Goal: Find specific page/section: Find specific page/section

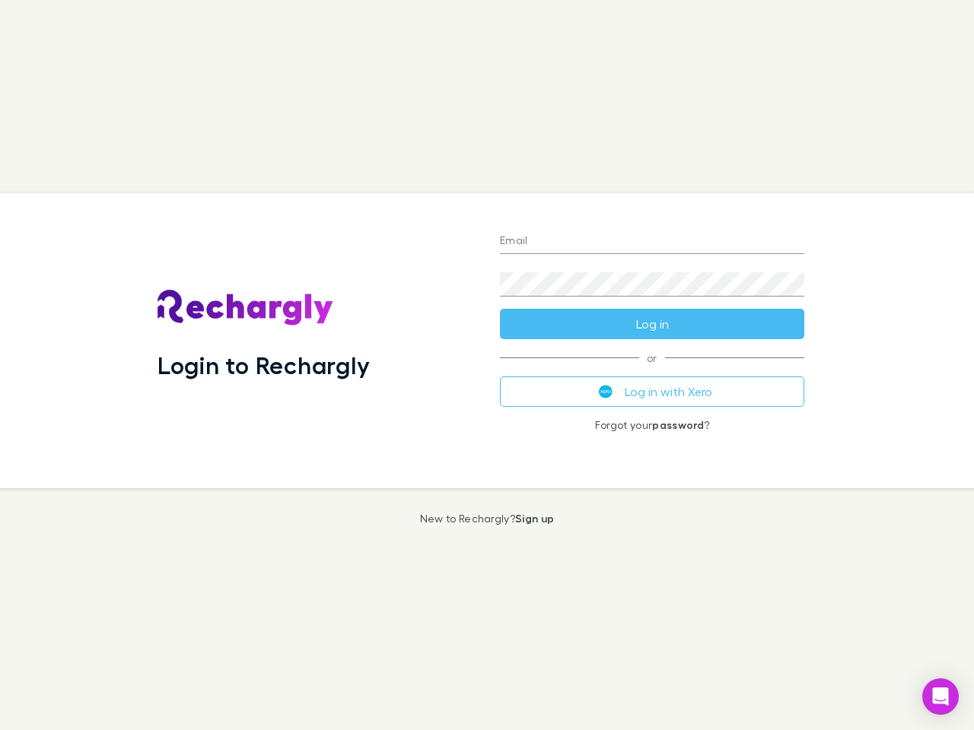
click at [487, 365] on div "Login to Rechargly" at bounding box center [316, 340] width 342 height 295
click at [652, 242] on input "Email" at bounding box center [652, 242] width 304 height 24
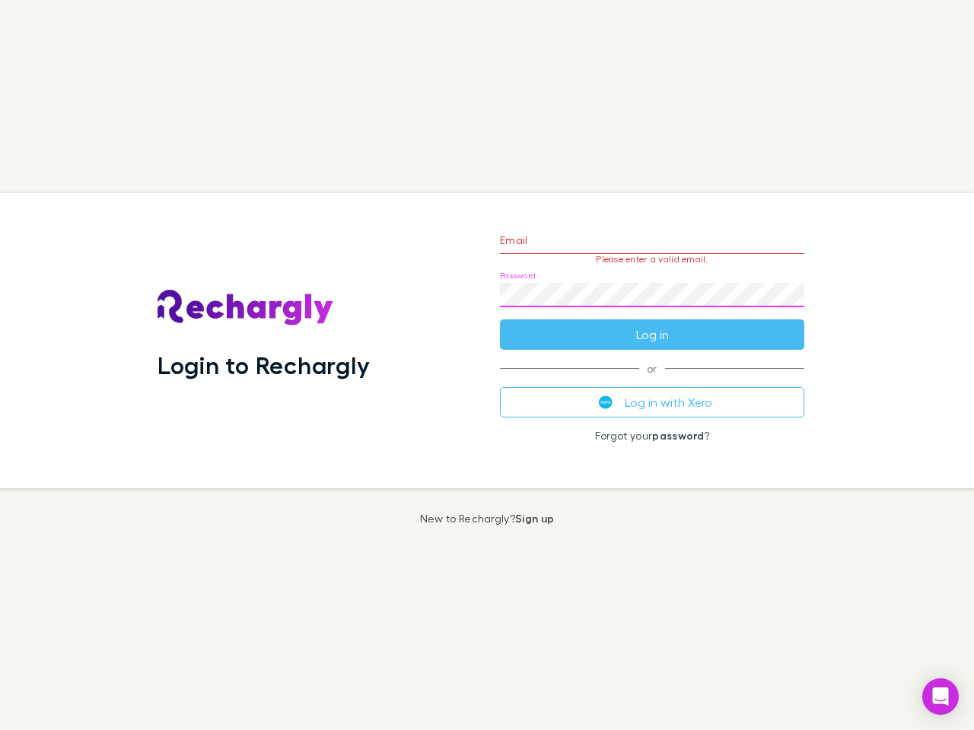
click at [652, 324] on form "Email Please enter a valid email. Password Log in" at bounding box center [652, 284] width 304 height 132
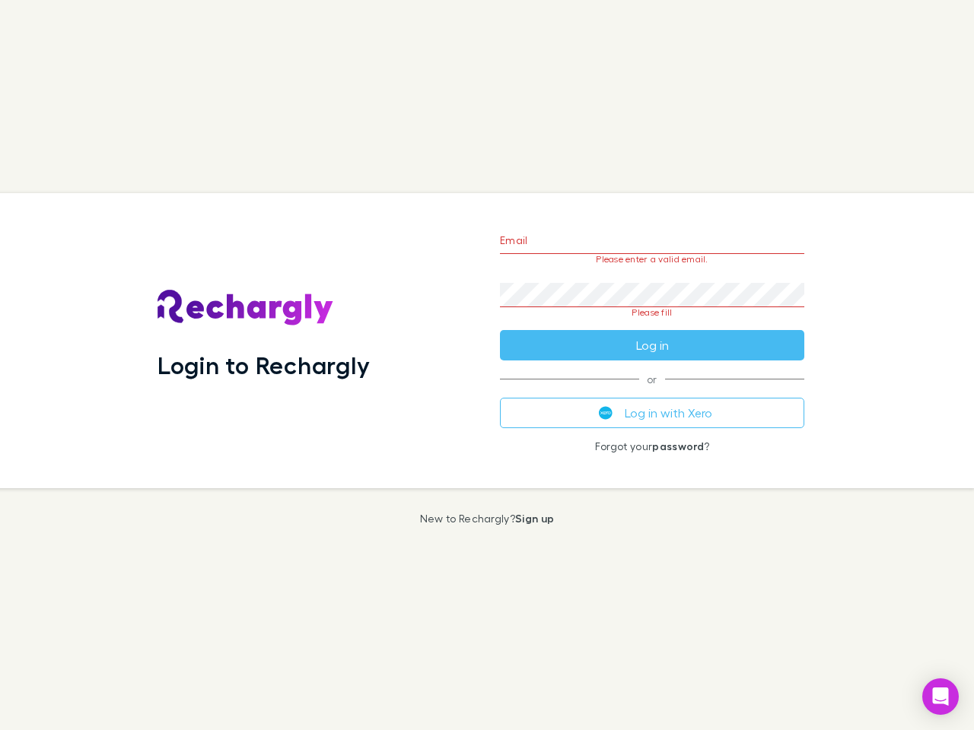
click at [652, 392] on div "Email Please enter a valid email. Password Please fill Log in or Log in with Xe…" at bounding box center [652, 340] width 329 height 295
click at [940, 697] on icon "Open Intercom Messenger" at bounding box center [941, 697] width 16 height 18
